Goal: Task Accomplishment & Management: Use online tool/utility

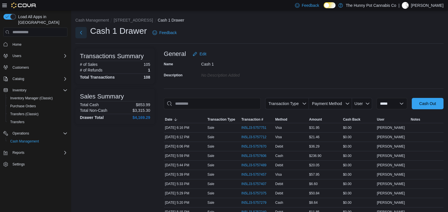
click at [83, 27] on button "Next" at bounding box center [80, 32] width 11 height 11
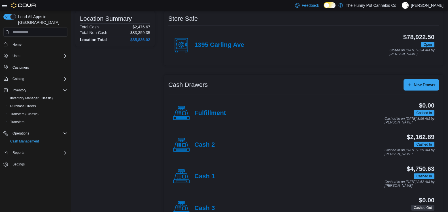
scroll to position [55, 0]
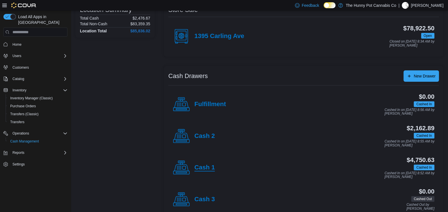
click at [203, 168] on h4 "Cash 1" at bounding box center [204, 167] width 20 height 7
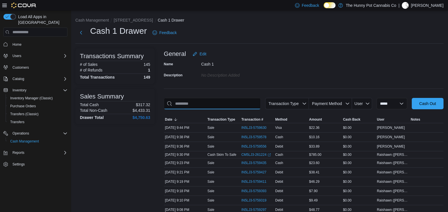
click at [223, 105] on input "This is a search bar. As you type, the results lower in the page will automatic…" at bounding box center [212, 103] width 97 height 11
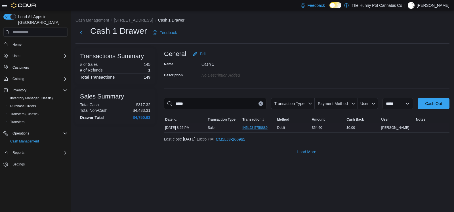
type input "*****"
drag, startPoint x: 253, startPoint y: 126, endPoint x: 254, endPoint y: 145, distance: 19.3
click at [254, 145] on div "**********" at bounding box center [306, 128] width 285 height 60
click at [254, 127] on span "IN5LJ3-5758889" at bounding box center [254, 127] width 25 height 5
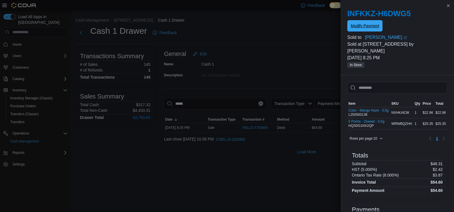
click at [350, 22] on button "Modify Payment" at bounding box center [364, 25] width 35 height 11
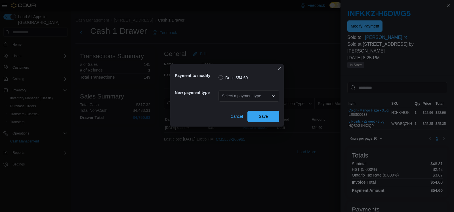
click at [240, 88] on div "Select a payment type" at bounding box center [248, 96] width 61 height 18
click at [241, 95] on div "Select a payment type" at bounding box center [248, 95] width 61 height 11
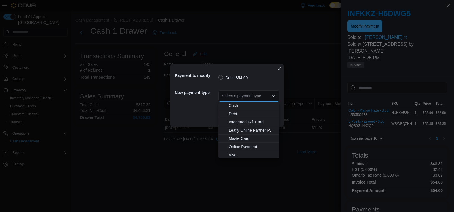
scroll to position [1, 0]
click at [238, 134] on button "MasterCard" at bounding box center [248, 138] width 61 height 8
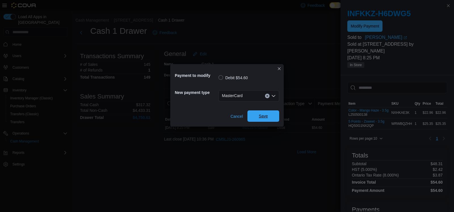
click at [265, 118] on span "Save" at bounding box center [263, 116] width 9 height 6
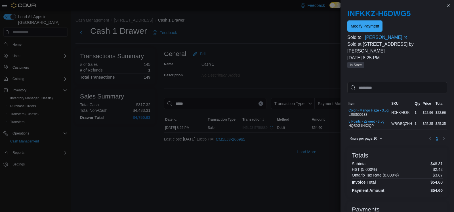
scroll to position [0, 0]
click at [448, 5] on button "Close this dialog" at bounding box center [447, 5] width 7 height 7
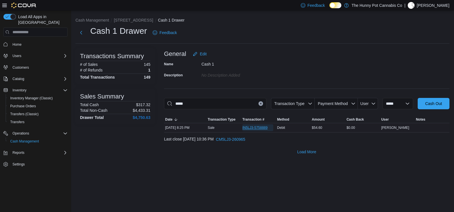
click at [245, 130] on span "IN5LJ3-5758889" at bounding box center [254, 127] width 25 height 5
